Goal: Task Accomplishment & Management: Use online tool/utility

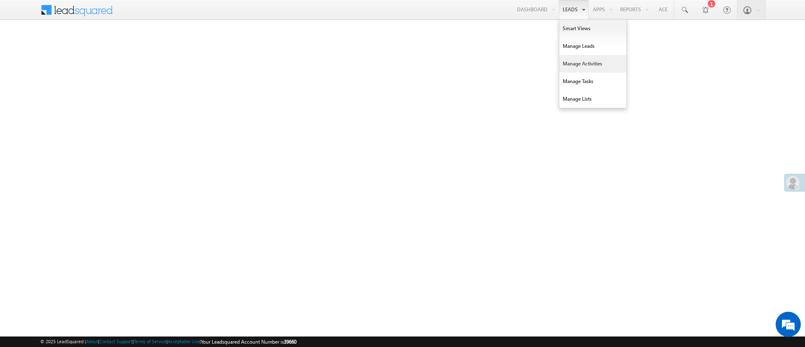
click at [588, 65] on link "Manage Activities" at bounding box center [593, 64] width 67 height 18
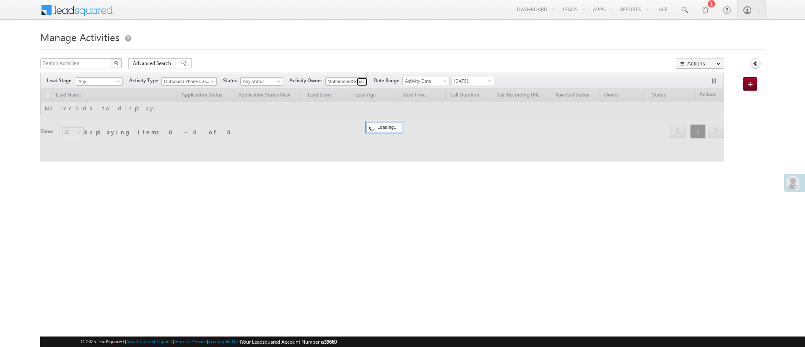
click at [362, 83] on span at bounding box center [363, 81] width 7 height 7
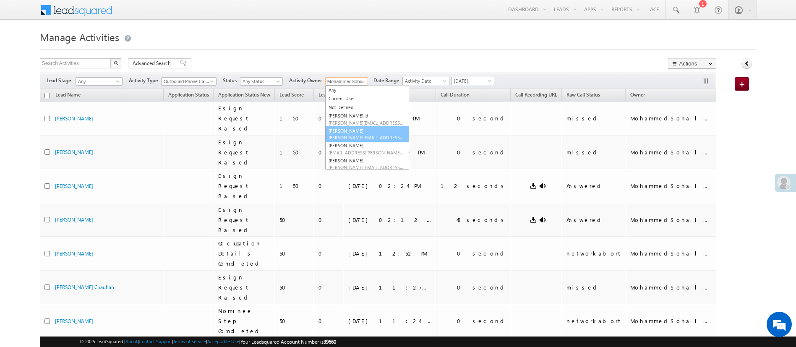
click at [375, 130] on link "Esha Kumari Esha.Kumari@angelbroking.com" at bounding box center [367, 134] width 84 height 16
type input "[PERSON_NAME]"
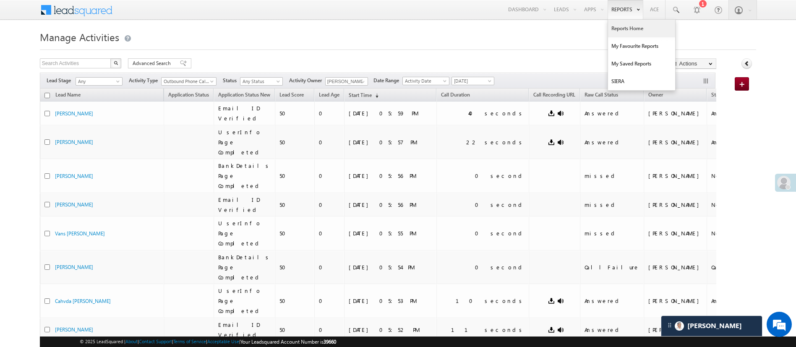
click at [630, 27] on link "Reports Home" at bounding box center [641, 29] width 67 height 18
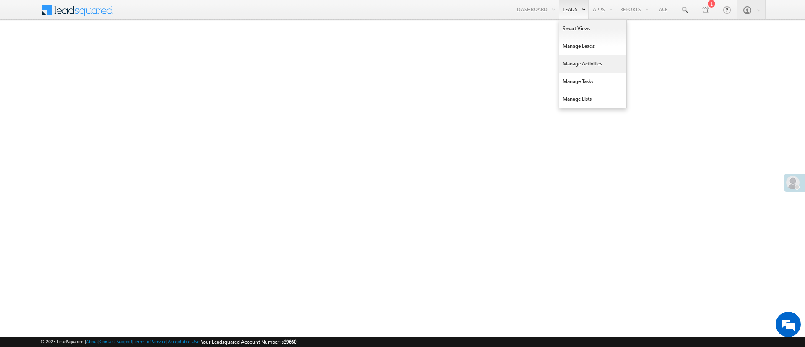
click at [576, 56] on link "Manage Activities" at bounding box center [593, 64] width 67 height 18
